Goal: Information Seeking & Learning: Learn about a topic

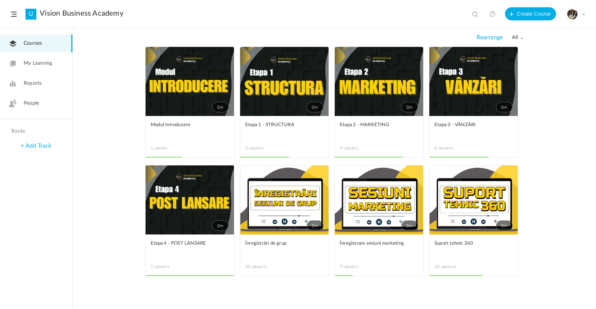
click at [463, 93] on link "0m" at bounding box center [473, 81] width 88 height 69
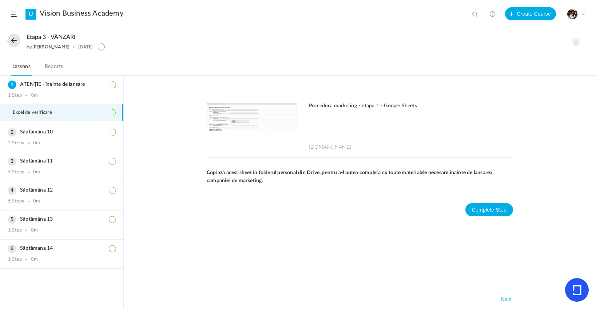
click at [98, 116] on li "Excel de verificare" at bounding box center [61, 112] width 123 height 17
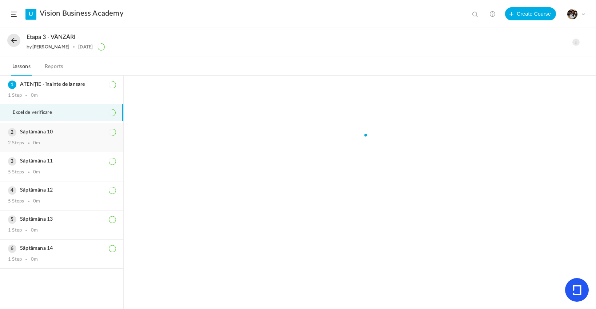
click at [86, 128] on div "Săptămâna 10 2 Steps 0m" at bounding box center [61, 137] width 123 height 29
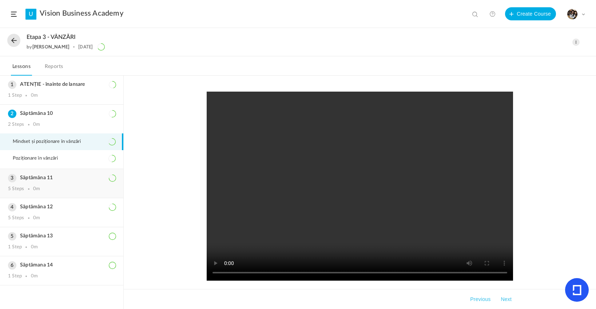
click at [57, 176] on div "Săptămâna 11 5 Steps 0m" at bounding box center [61, 183] width 123 height 29
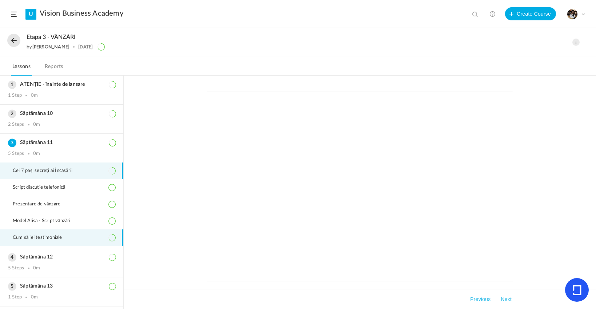
click at [45, 241] on span "Cum să iei testimoniale" at bounding box center [42, 238] width 59 height 6
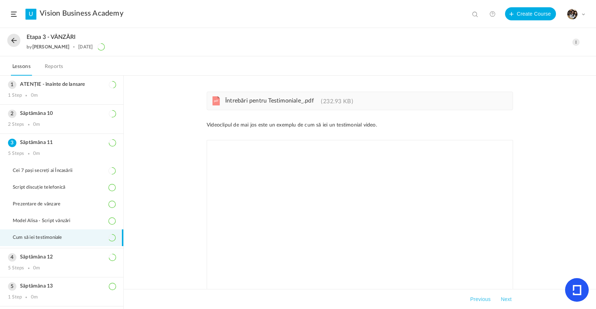
scroll to position [0, 0]
click at [279, 101] on span "Întrebări pentru Testimoniale_.pdf" at bounding box center [269, 101] width 89 height 6
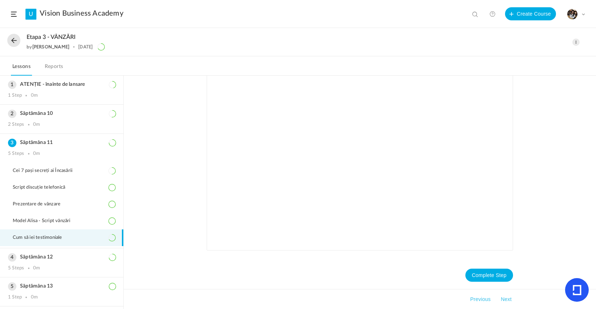
scroll to position [80, 0]
